Goal: Information Seeking & Learning: Learn about a topic

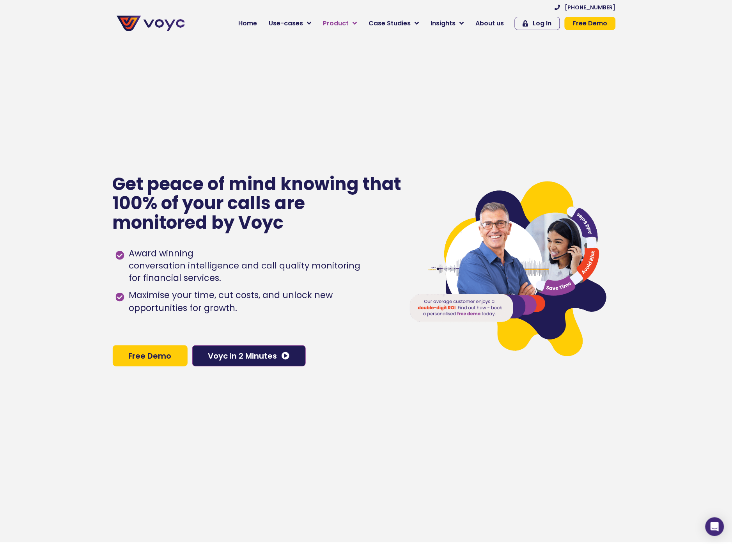
click at [357, 24] on icon at bounding box center [355, 23] width 4 height 7
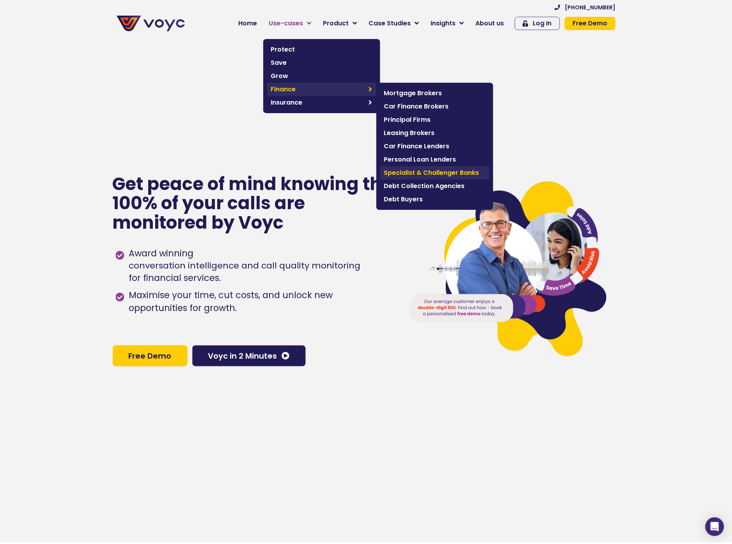
click at [431, 174] on span "Specialist & Challenger Banks" at bounding box center [434, 172] width 101 height 9
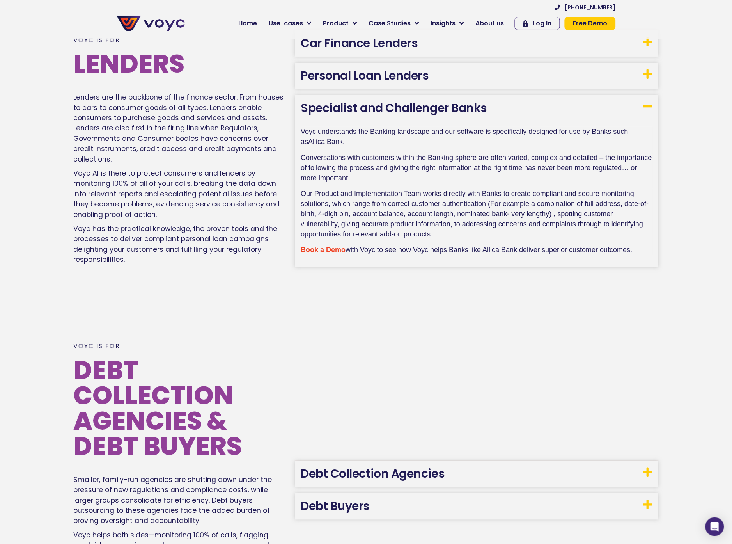
drag, startPoint x: 300, startPoint y: 198, endPoint x: 441, endPoint y: 234, distance: 145.7
click at [441, 233] on div "Voyc understands the Banking landscape and our software is specifically designe…" at bounding box center [477, 194] width 364 height 146
click at [441, 234] on p "Our Product and Implementation Team works directly with Banks to create complia…" at bounding box center [477, 217] width 352 height 56
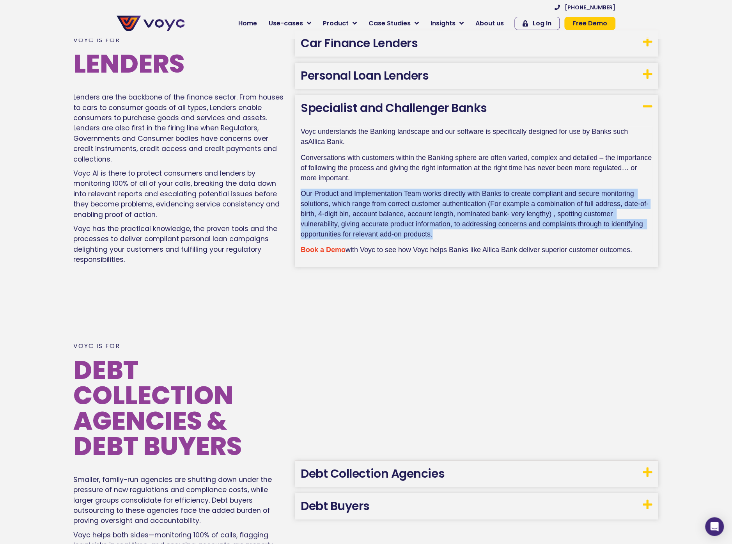
drag, startPoint x: 441, startPoint y: 235, endPoint x: 301, endPoint y: 193, distance: 146.0
click at [301, 193] on p "Our Product and Implementation Team works directly with Banks to create complia…" at bounding box center [477, 217] width 352 height 56
click at [428, 217] on span "Our Product and Implementation Team works directly with Banks to create complia…" at bounding box center [475, 214] width 348 height 48
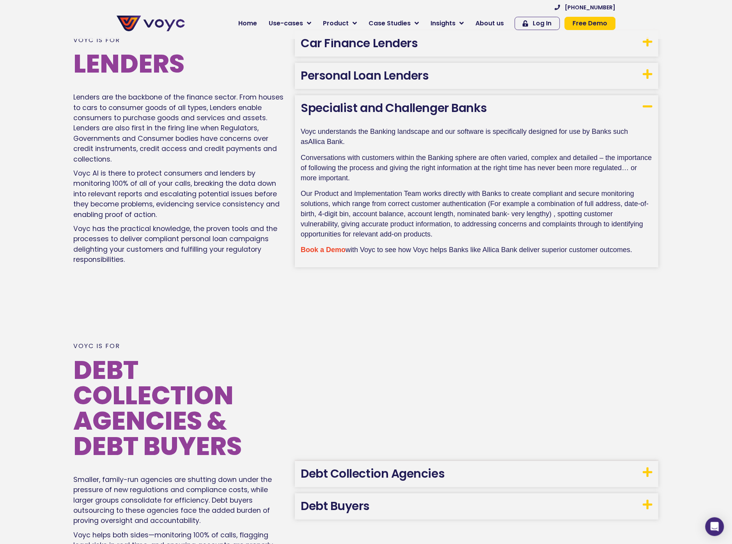
drag, startPoint x: 449, startPoint y: 232, endPoint x: 298, endPoint y: 194, distance: 155.2
click at [298, 194] on div "Voyc understands the Banking landscape and our software is specifically designe…" at bounding box center [477, 194] width 364 height 146
copy span "Our Product and Implementation Team works directly with Banks to create complia…"
